Goal: Task Accomplishment & Management: Use online tool/utility

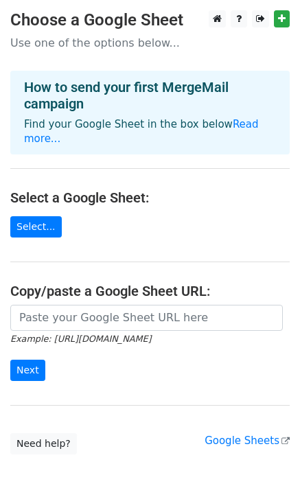
scroll to position [64, 0]
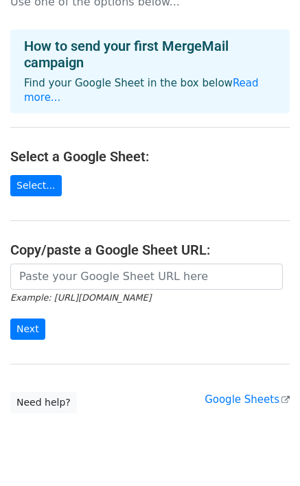
scroll to position [64, 0]
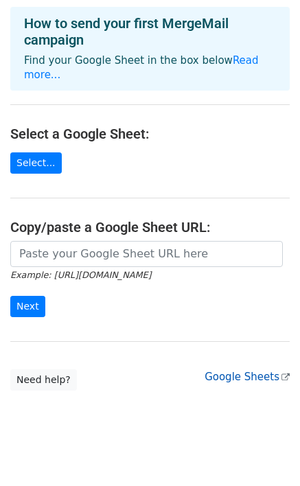
click at [231, 371] on link "Google Sheets" at bounding box center [247, 377] width 85 height 12
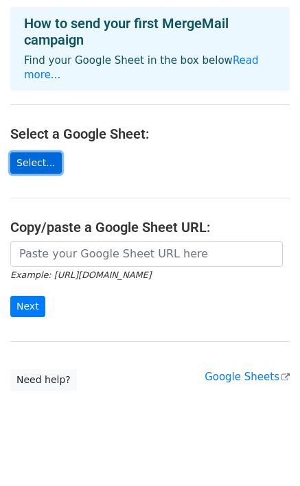
click at [36, 152] on link "Select..." at bounding box center [35, 162] width 51 height 21
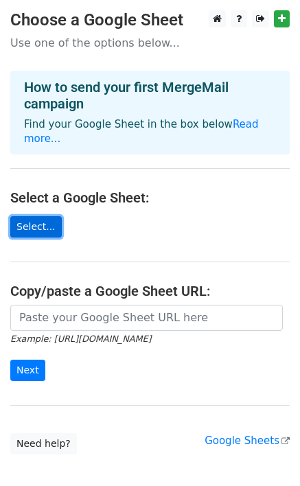
click at [39, 216] on link "Select..." at bounding box center [35, 226] width 51 height 21
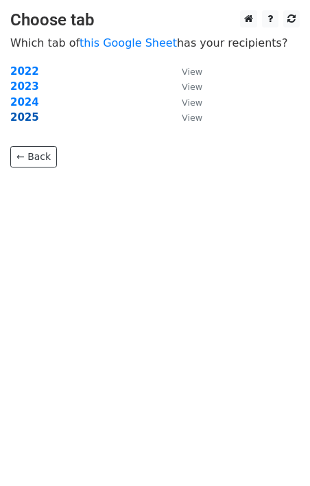
click at [21, 119] on strong "2025" at bounding box center [24, 117] width 29 height 12
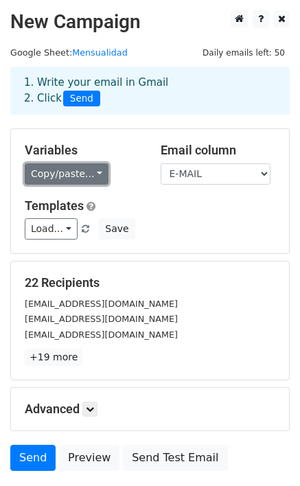
click at [78, 170] on link "Copy/paste..." at bounding box center [67, 173] width 84 height 21
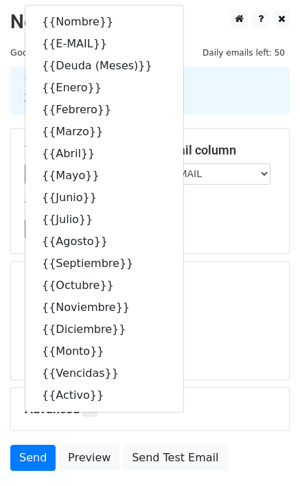
click at [210, 230] on div "Load... No templates saved Save" at bounding box center [149, 228] width 271 height 21
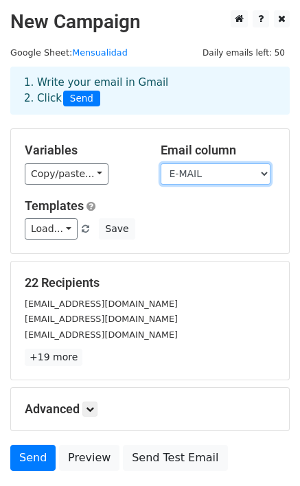
click at [256, 176] on select "Nombre E-MAIL Deuda (Meses) Enero Febrero Marzo Abril Mayo Junio Julio Agosto S…" at bounding box center [216, 173] width 110 height 21
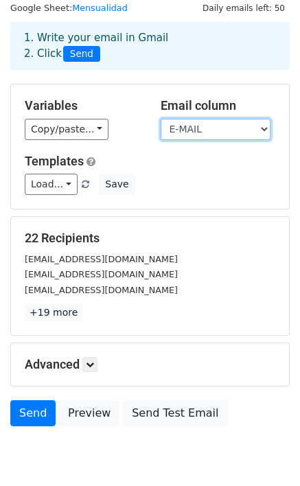
scroll to position [69, 0]
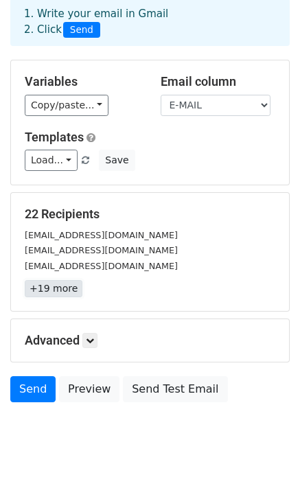
click at [42, 286] on link "+19 more" at bounding box center [54, 288] width 58 height 17
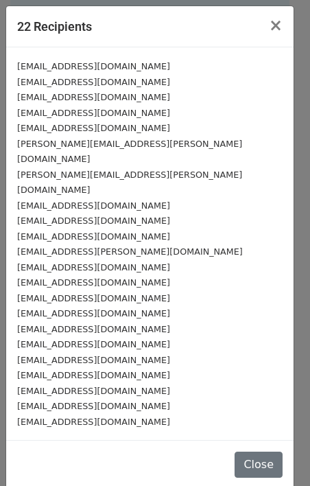
click at [69, 417] on small "isacrisroli@gmail.com" at bounding box center [93, 422] width 153 height 10
click at [106, 414] on div "isacrisroli@gmail.com" at bounding box center [150, 422] width 266 height 16
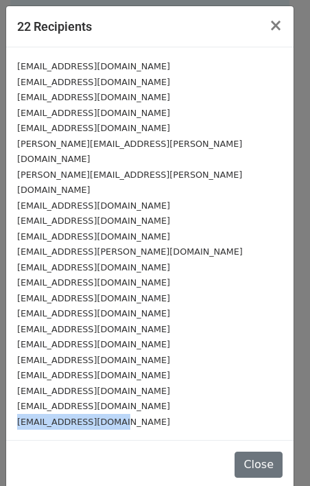
drag, startPoint x: 128, startPoint y: 386, endPoint x: 10, endPoint y: 386, distance: 118.7
click at [10, 386] on div "madreteresacalculta@gmail.com gerardoplus12@gmail.com jennyree62@gmail.com yese…" at bounding box center [150, 243] width 288 height 393
click at [278, 26] on span "×" at bounding box center [276, 25] width 14 height 19
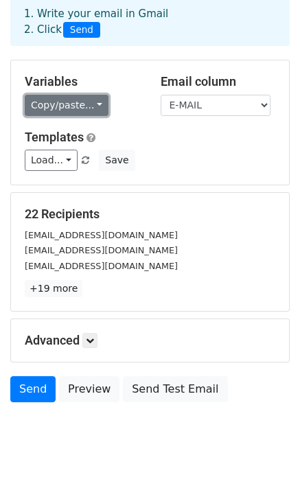
click at [92, 110] on link "Copy/paste..." at bounding box center [67, 105] width 84 height 21
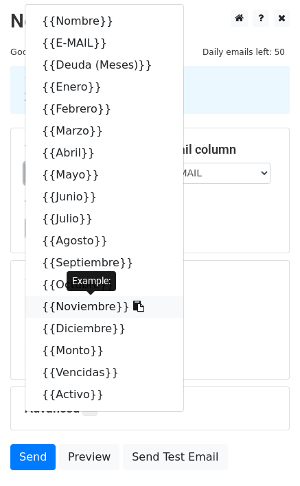
scroll to position [0, 0]
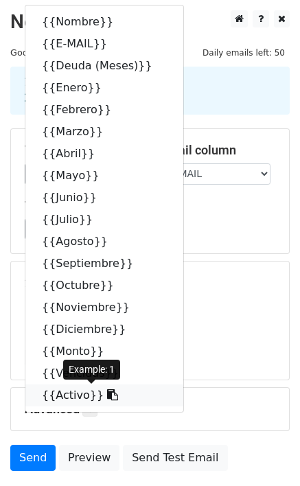
click at [84, 396] on link "{{Activo}}" at bounding box center [104, 395] width 158 height 22
copy small "isacrisroli@gmail.com"
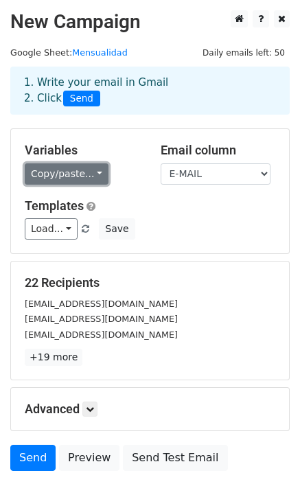
click at [91, 172] on link "Copy/paste..." at bounding box center [67, 173] width 84 height 21
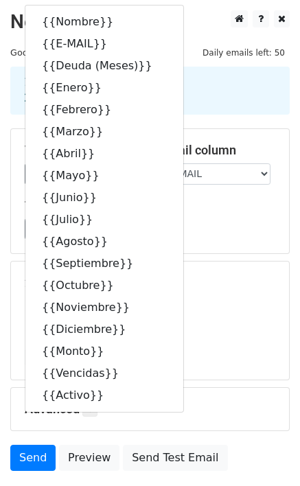
click at [207, 261] on div "22 Recipients madreteresacalculta@gmail.com gerardoplus12@gmail.com jennyree62@…" at bounding box center [150, 320] width 278 height 118
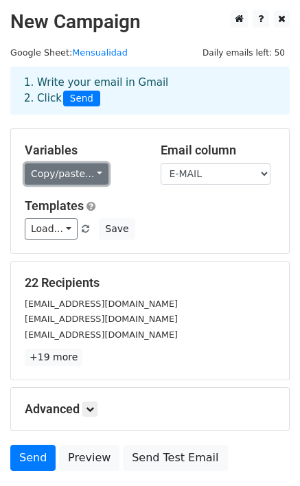
click at [92, 174] on link "Copy/paste..." at bounding box center [67, 173] width 84 height 21
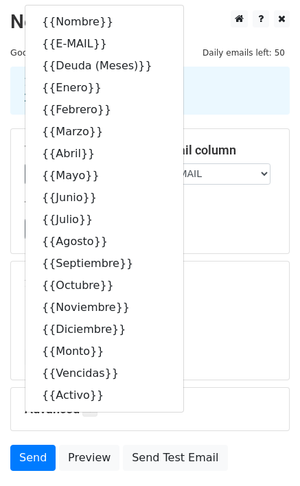
click at [244, 334] on div "[EMAIL_ADDRESS][DOMAIN_NAME]" at bounding box center [149, 335] width 271 height 16
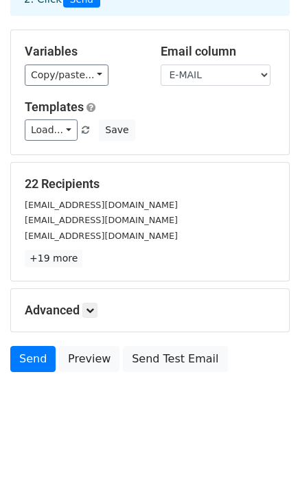
scroll to position [102, 0]
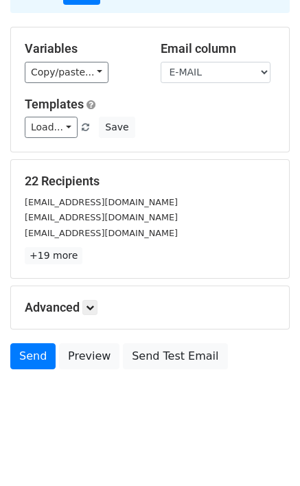
click at [84, 305] on h5 "Advanced" at bounding box center [150, 307] width 251 height 15
click at [90, 307] on icon at bounding box center [90, 307] width 8 height 8
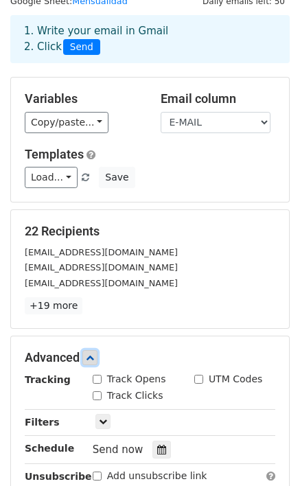
scroll to position [30, 0]
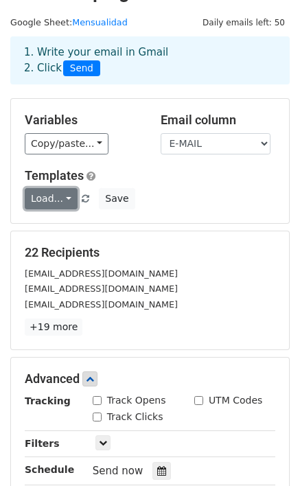
click at [68, 198] on link "Load..." at bounding box center [51, 198] width 53 height 21
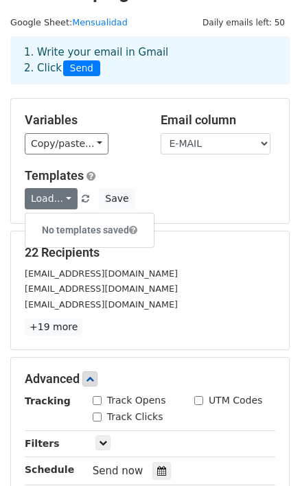
click at [216, 191] on div "Load... No templates saved Save" at bounding box center [149, 198] width 271 height 21
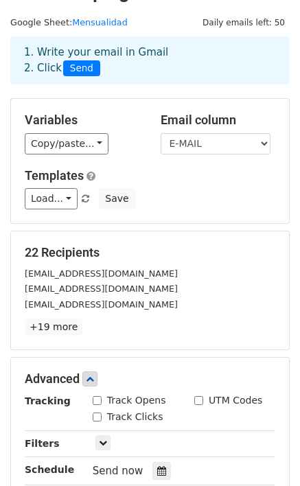
scroll to position [0, 0]
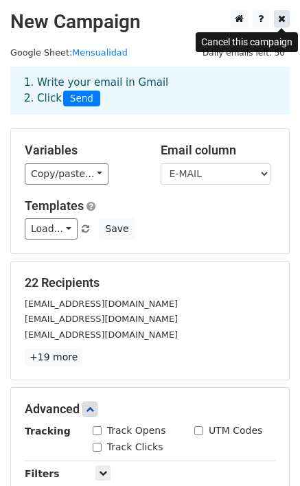
click at [281, 15] on icon at bounding box center [282, 19] width 8 height 10
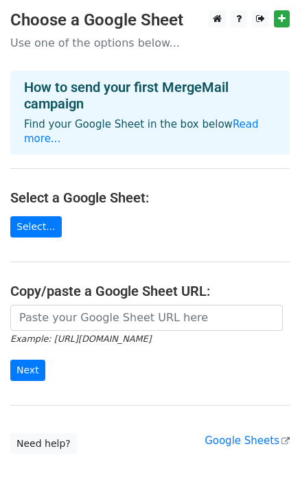
click at [55, 207] on main "Choose a Google Sheet Use one of the options below... How to send your first Me…" at bounding box center [150, 232] width 300 height 444
click at [41, 216] on link "Select..." at bounding box center [35, 226] width 51 height 21
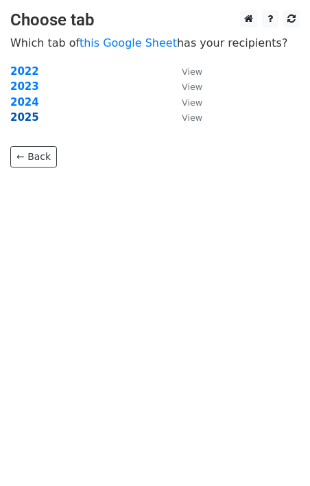
click at [25, 118] on strong "2025" at bounding box center [24, 117] width 29 height 12
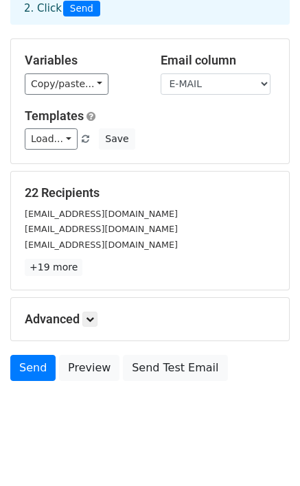
scroll to position [102, 0]
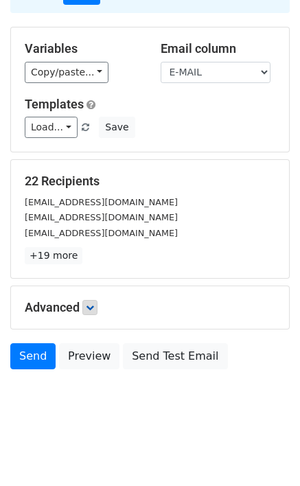
drag, startPoint x: 82, startPoint y: 306, endPoint x: 96, endPoint y: 305, distance: 13.7
click at [82, 305] on h5 "Advanced" at bounding box center [150, 307] width 251 height 15
click at [88, 309] on link at bounding box center [89, 307] width 15 height 15
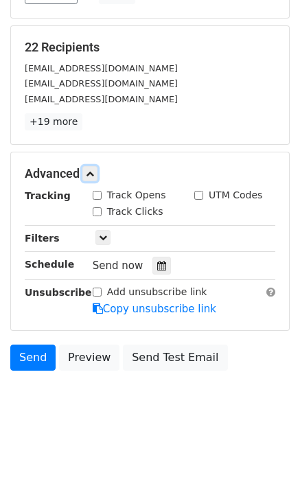
scroll to position [236, 0]
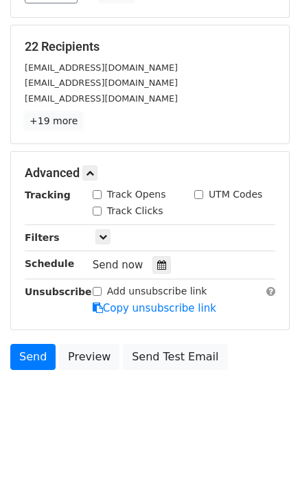
click at [36, 124] on link "+19 more" at bounding box center [54, 121] width 58 height 17
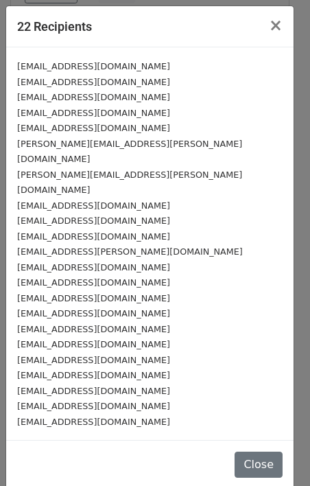
click at [230, 352] on div "[EMAIL_ADDRESS][DOMAIN_NAME]" at bounding box center [150, 360] width 266 height 16
click at [276, 26] on span "×" at bounding box center [276, 25] width 14 height 19
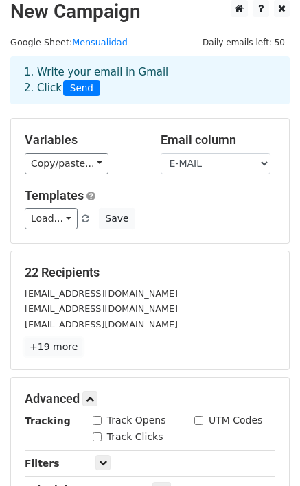
scroll to position [0, 0]
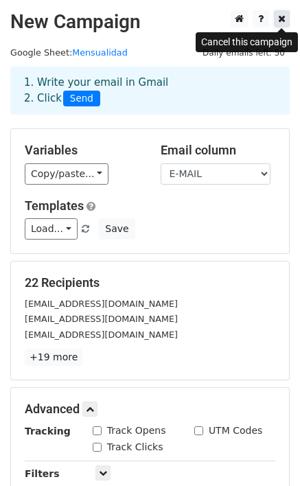
click at [283, 21] on icon at bounding box center [282, 19] width 8 height 10
